Goal: Task Accomplishment & Management: Manage account settings

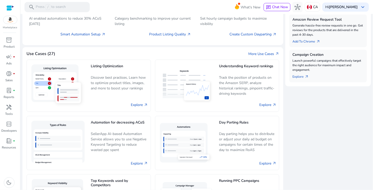
scroll to position [207, 0]
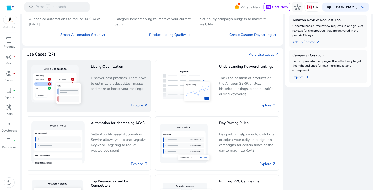
click at [136, 108] on div "Explore arrow_outward" at bounding box center [119, 105] width 57 height 9
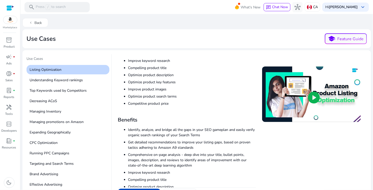
scroll to position [84, 0]
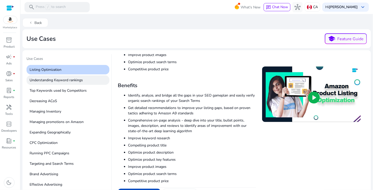
click at [63, 81] on p "Understanding Keyword rankings" at bounding box center [68, 79] width 83 height 9
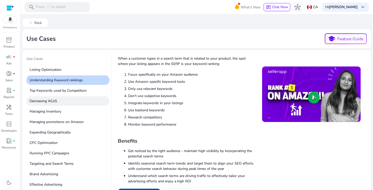
click at [71, 105] on p "Decreasing ACoS" at bounding box center [68, 100] width 83 height 9
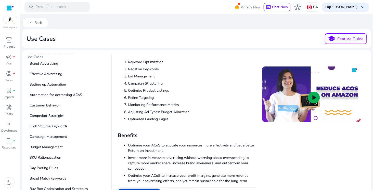
scroll to position [148, 0]
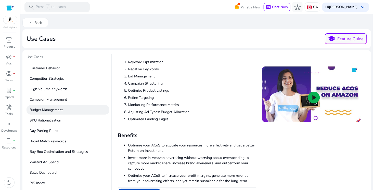
click at [63, 112] on p "Budget Management" at bounding box center [68, 109] width 83 height 9
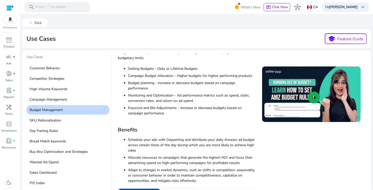
scroll to position [39, 0]
click at [8, 22] on img at bounding box center [10, 20] width 14 height 8
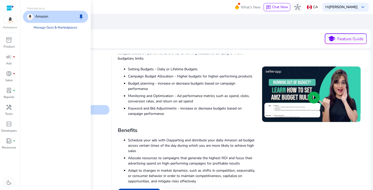
click at [60, 28] on link "Manage Geos & Marketplaces" at bounding box center [56, 27] width 52 height 9
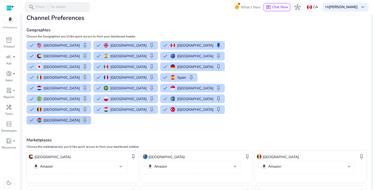
scroll to position [20, 0]
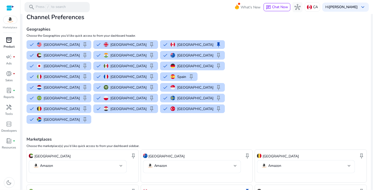
click at [9, 40] on span "inventory_2" at bounding box center [9, 40] width 6 height 6
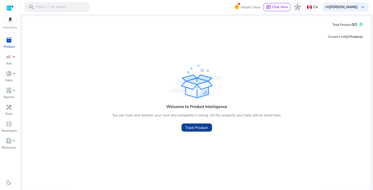
click at [194, 124] on span at bounding box center [197, 128] width 31 height 12
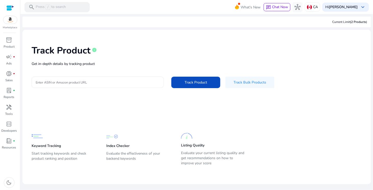
click at [110, 87] on div at bounding box center [98, 82] width 124 height 11
click at [110, 86] on div at bounding box center [98, 82] width 124 height 11
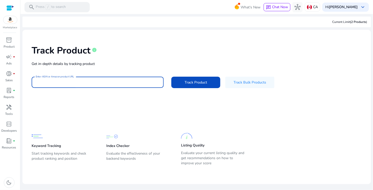
click at [91, 83] on input "Enter ASIN or Amazon product URL" at bounding box center [98, 83] width 124 height 6
paste input "**********"
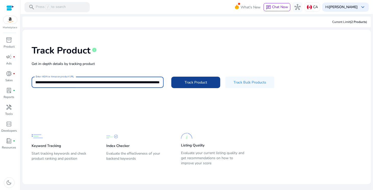
type input "**********"
click at [197, 82] on span "Track Product" at bounding box center [196, 82] width 22 height 5
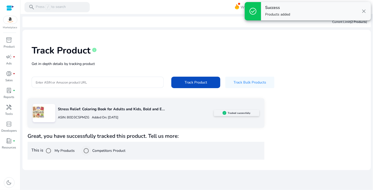
click at [95, 147] on div "Competitors Product" at bounding box center [103, 151] width 44 height 10
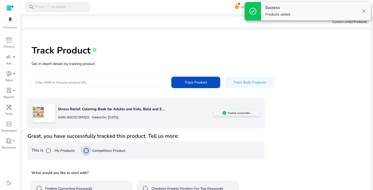
scroll to position [33, 0]
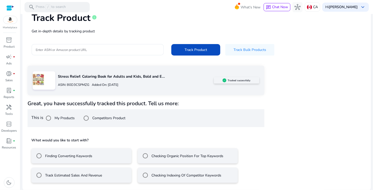
click at [331, 47] on div "Enter ASIN or Amazon product URL Track Product Track Bulk Products" at bounding box center [197, 49] width 330 height 11
click at [10, 76] on span "donut_small" at bounding box center [9, 74] width 6 height 6
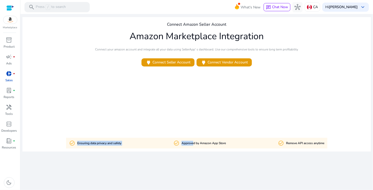
drag, startPoint x: 77, startPoint y: 148, endPoint x: 195, endPoint y: 153, distance: 118.7
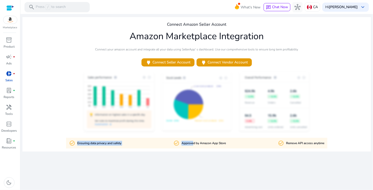
click at [195, 153] on div "We are getting things ready for you... Connect Amazon Seller Account Amazon Mar…" at bounding box center [196, 102] width 349 height 176
click at [209, 155] on div "We are getting things ready for you... Connect Amazon Seller Account Amazon Mar…" at bounding box center [196, 102] width 349 height 176
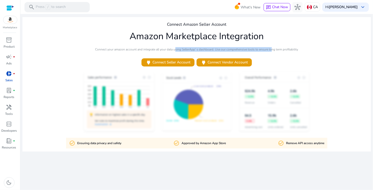
drag, startPoint x: 173, startPoint y: 50, endPoint x: 270, endPoint y: 49, distance: 96.4
click at [270, 49] on p "Connect your amazon account and integrate all your data using SellerApp' s dash…" at bounding box center [196, 49] width 203 height 5
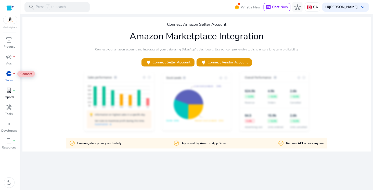
click at [12, 92] on span "lab_profile" at bounding box center [9, 90] width 6 height 6
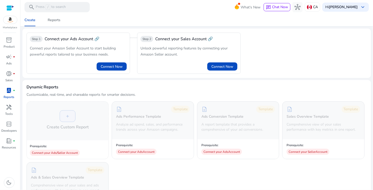
click at [8, 103] on link "lab_profile fiber_manual_record Reports" at bounding box center [9, 94] width 18 height 17
click at [13, 106] on div "handyman" at bounding box center [9, 107] width 14 height 8
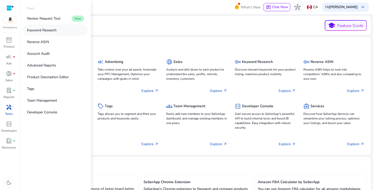
click at [40, 26] on link "Keyword Research" at bounding box center [55, 29] width 65 height 11
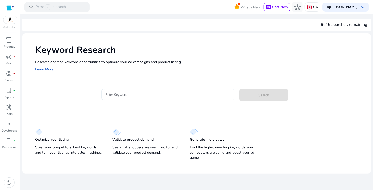
click at [120, 95] on input "Enter Keyword" at bounding box center [168, 95] width 124 height 6
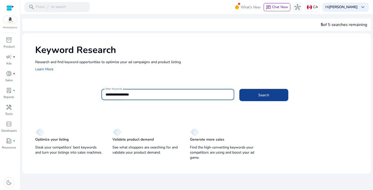
type input "**********"
click at [245, 96] on span at bounding box center [263, 95] width 49 height 12
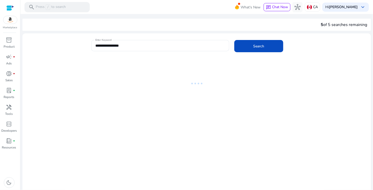
click at [97, 82] on ng-lottie at bounding box center [196, 83] width 349 height 33
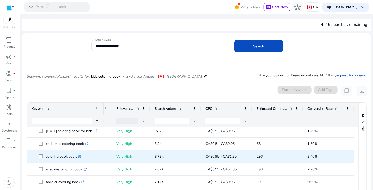
click at [81, 156] on icon ".st0{fill:#2c8af8}" at bounding box center [79, 156] width 3 height 3
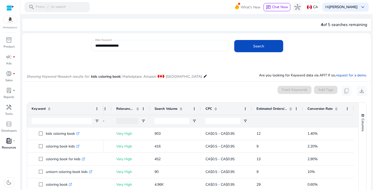
click at [4, 147] on p "Resources" at bounding box center [9, 147] width 14 height 5
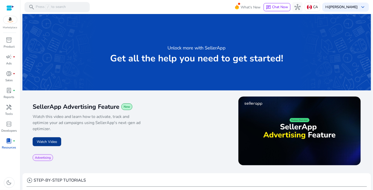
click at [53, 144] on button "Watch Video" at bounding box center [47, 141] width 29 height 9
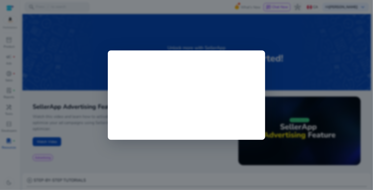
click at [292, 98] on div at bounding box center [186, 95] width 373 height 190
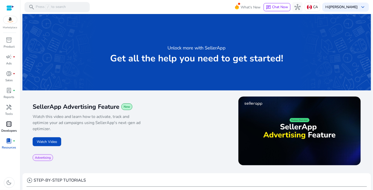
click at [5, 130] on p "Developers" at bounding box center [9, 131] width 16 height 5
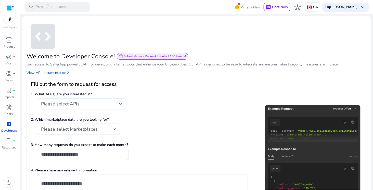
click at [64, 106] on span "Please select APIs" at bounding box center [60, 104] width 39 height 6
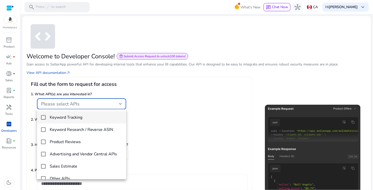
click at [63, 102] on div at bounding box center [186, 95] width 373 height 190
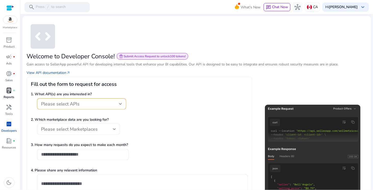
click at [7, 102] on link "lab_profile fiber_manual_record Reports" at bounding box center [9, 94] width 18 height 17
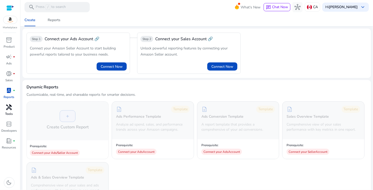
click at [7, 106] on span "handyman" at bounding box center [9, 107] width 6 height 6
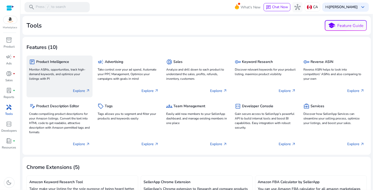
click at [80, 95] on div "package Product Intelligence Monitor ASINs, opportunities, track high-demand ke…" at bounding box center [60, 77] width 66 height 42
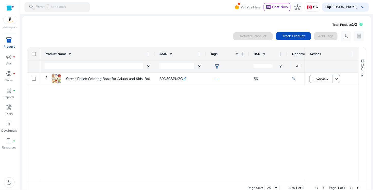
click at [260, 53] on span at bounding box center [263, 54] width 6 height 4
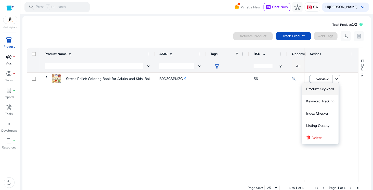
click at [10, 61] on div "campaign fiber_manual_record" at bounding box center [9, 57] width 14 height 8
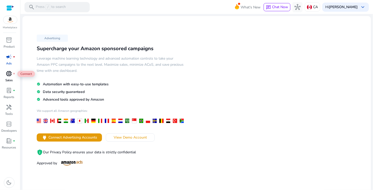
click at [8, 73] on span "donut_small" at bounding box center [9, 74] width 6 height 6
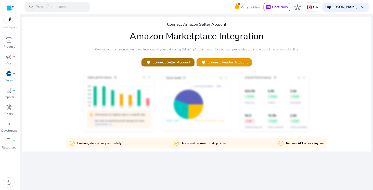
click at [169, 60] on span "power Connect Seller Account" at bounding box center [168, 62] width 45 height 6
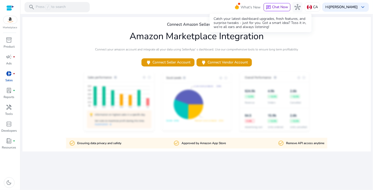
click at [257, 7] on span "What's New" at bounding box center [251, 7] width 20 height 9
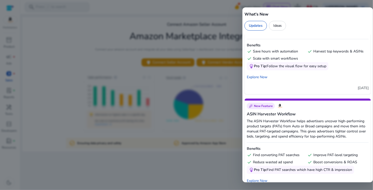
scroll to position [581, 0]
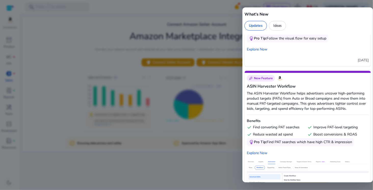
click at [209, 59] on div at bounding box center [186, 95] width 373 height 190
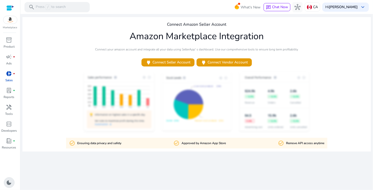
click at [8, 179] on div "dark_mode" at bounding box center [9, 182] width 11 height 11
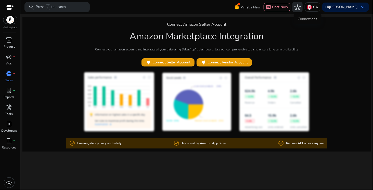
click at [303, 12] on button "hub" at bounding box center [298, 7] width 10 height 10
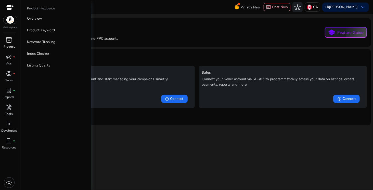
click at [2, 42] on link "inventory_2 Product" at bounding box center [9, 44] width 18 height 17
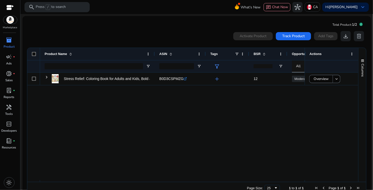
click at [310, 113] on div "Stress Relief: Coloring Book for Adults and Kids, Bold and Easy,... B0D3CSPMZG …" at bounding box center [192, 127] width 331 height 108
click at [11, 182] on span "light_mode" at bounding box center [9, 183] width 6 height 6
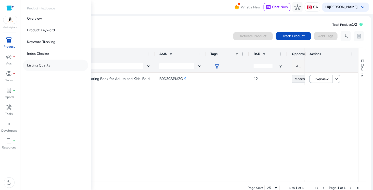
click at [50, 64] on link "Listing Quality" at bounding box center [55, 65] width 65 height 11
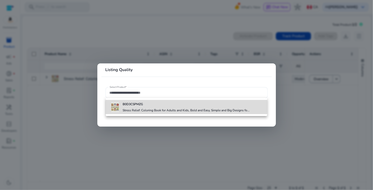
click at [141, 106] on b "B0D3CSPMZG" at bounding box center [133, 104] width 20 height 4
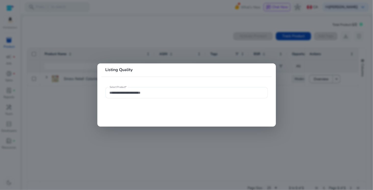
type input "**********"
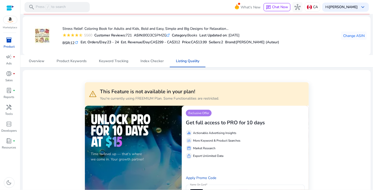
scroll to position [18, 0]
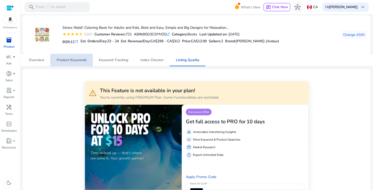
click at [80, 62] on span "Product Keywords" at bounding box center [72, 60] width 30 height 4
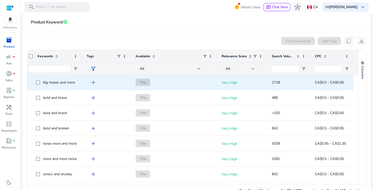
scroll to position [0, 3]
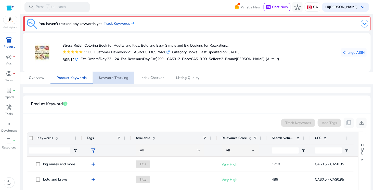
click at [106, 78] on span "Keyword Tracking" at bounding box center [113, 78] width 29 height 4
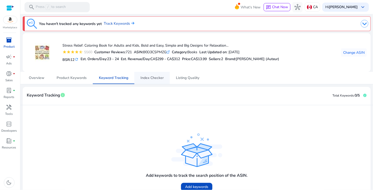
click at [149, 78] on span "Index Checker" at bounding box center [152, 78] width 23 height 4
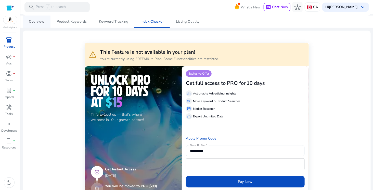
click at [41, 24] on span "Overview" at bounding box center [37, 22] width 16 height 12
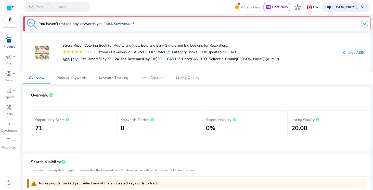
click at [114, 24] on link "Track Keywords" at bounding box center [119, 24] width 31 height 6
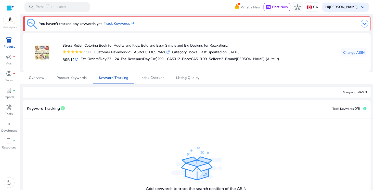
click at [4, 34] on div "Marketplace inventory_2 Product campaign fiber_manual_record Ads donut_small fi…" at bounding box center [10, 95] width 20 height 190
click at [10, 40] on span "inventory_2" at bounding box center [9, 40] width 6 height 6
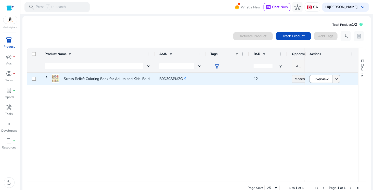
click at [337, 80] on mat-icon "keyboard_arrow_down" at bounding box center [336, 79] width 5 height 5
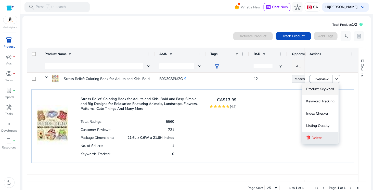
click at [323, 136] on button "Delete" at bounding box center [320, 138] width 36 height 12
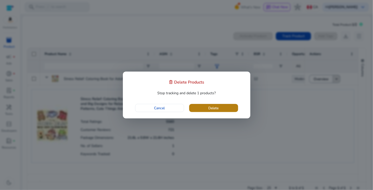
click at [202, 110] on span "button" at bounding box center [213, 108] width 49 height 12
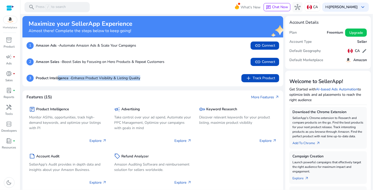
drag, startPoint x: 58, startPoint y: 79, endPoint x: 150, endPoint y: 79, distance: 92.3
click at [150, 79] on div "3 Product Intelligence - Enhance Product Visibility & Listing Quality add Track…" at bounding box center [153, 78] width 253 height 8
